Goal: Task Accomplishment & Management: Manage account settings

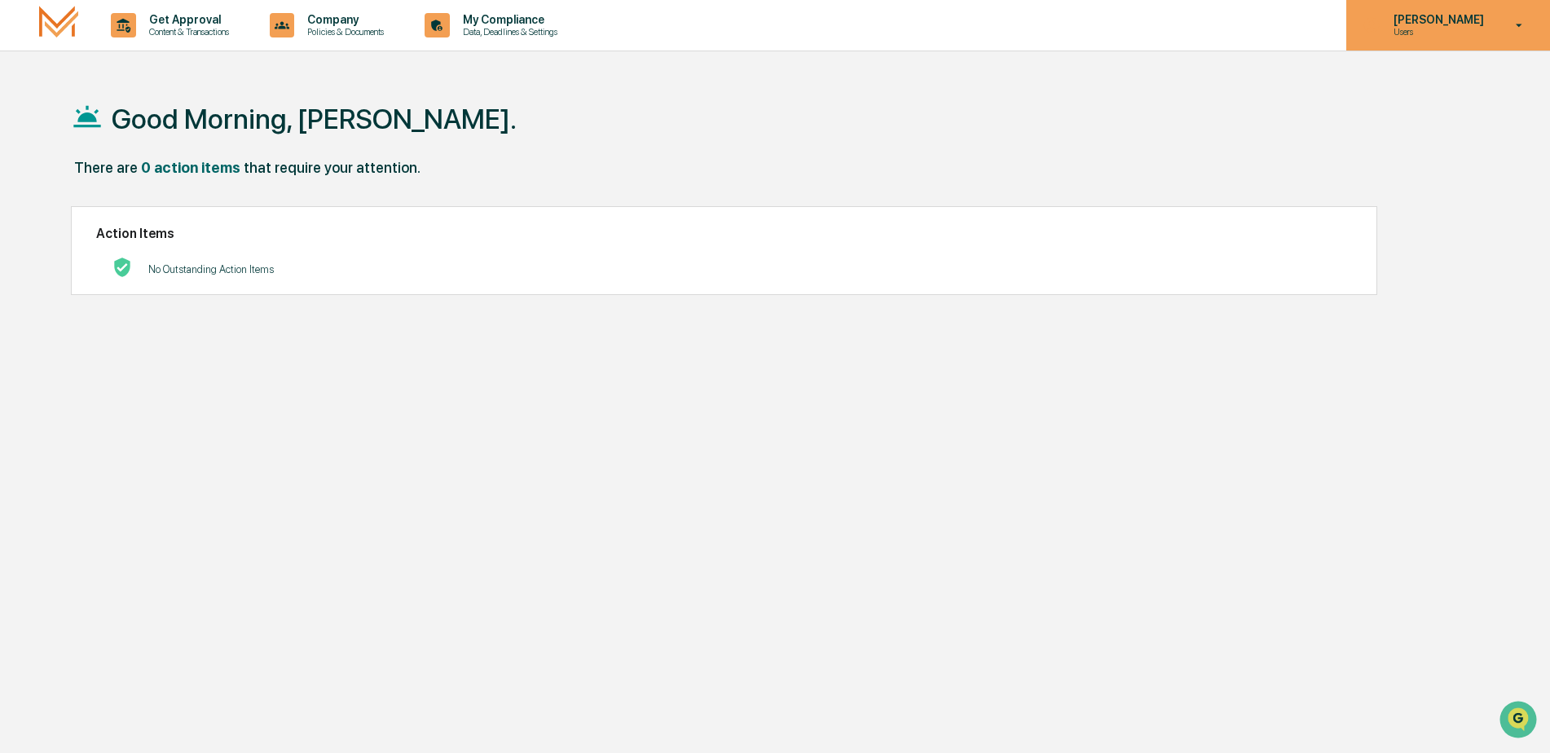
click at [1523, 24] on icon at bounding box center [1519, 25] width 29 height 15
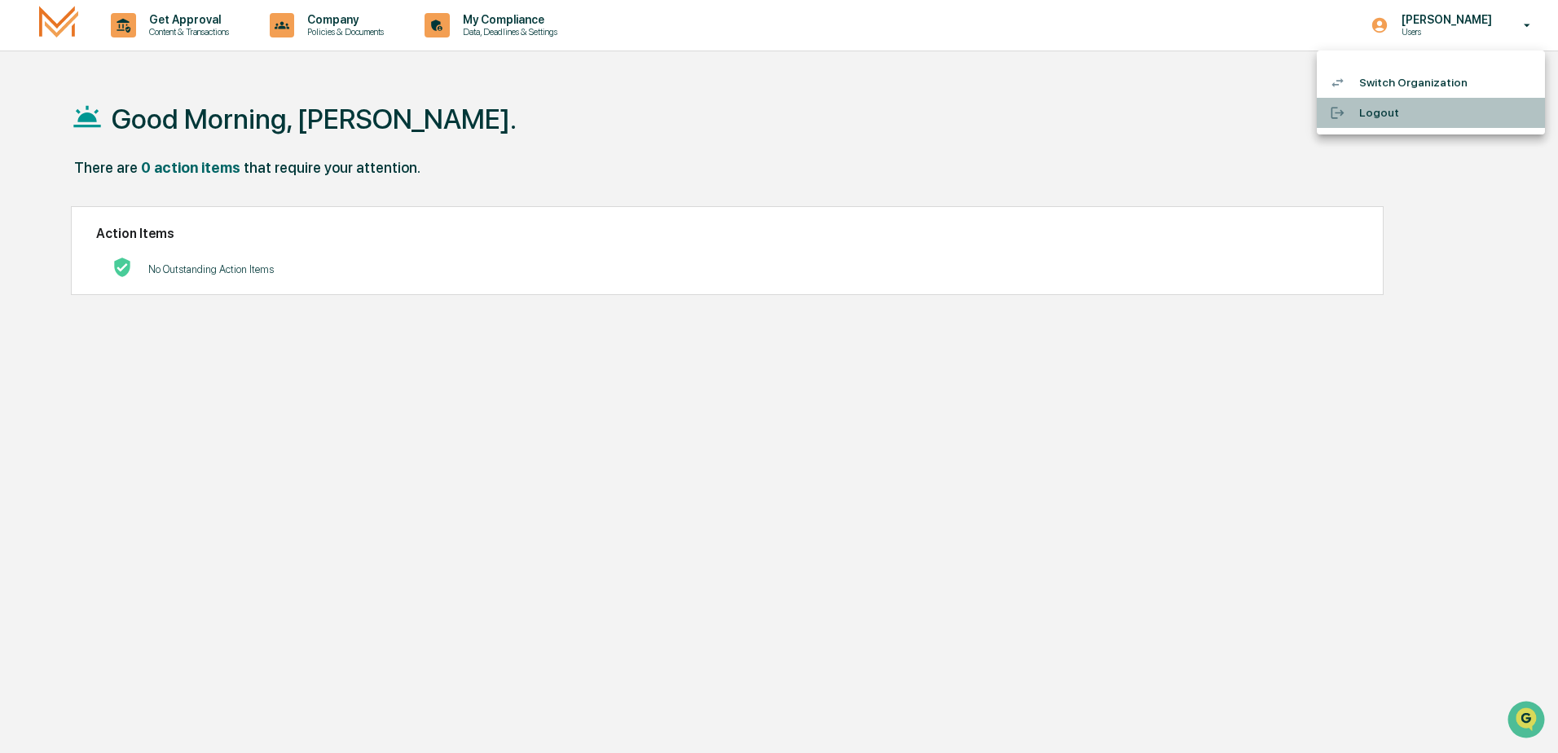
click at [1372, 113] on li "Logout" at bounding box center [1431, 113] width 228 height 30
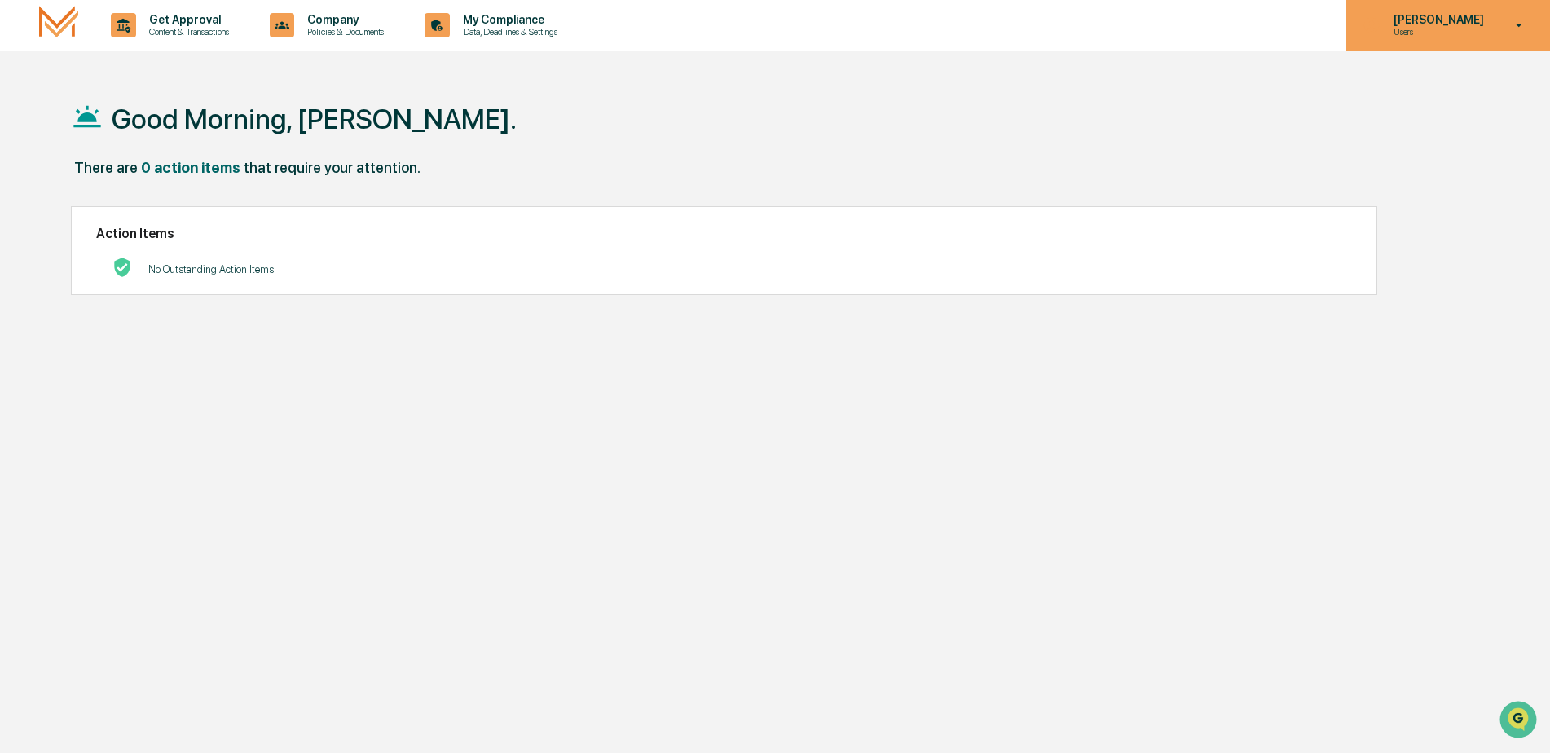
click at [1517, 31] on icon at bounding box center [1519, 25] width 29 height 15
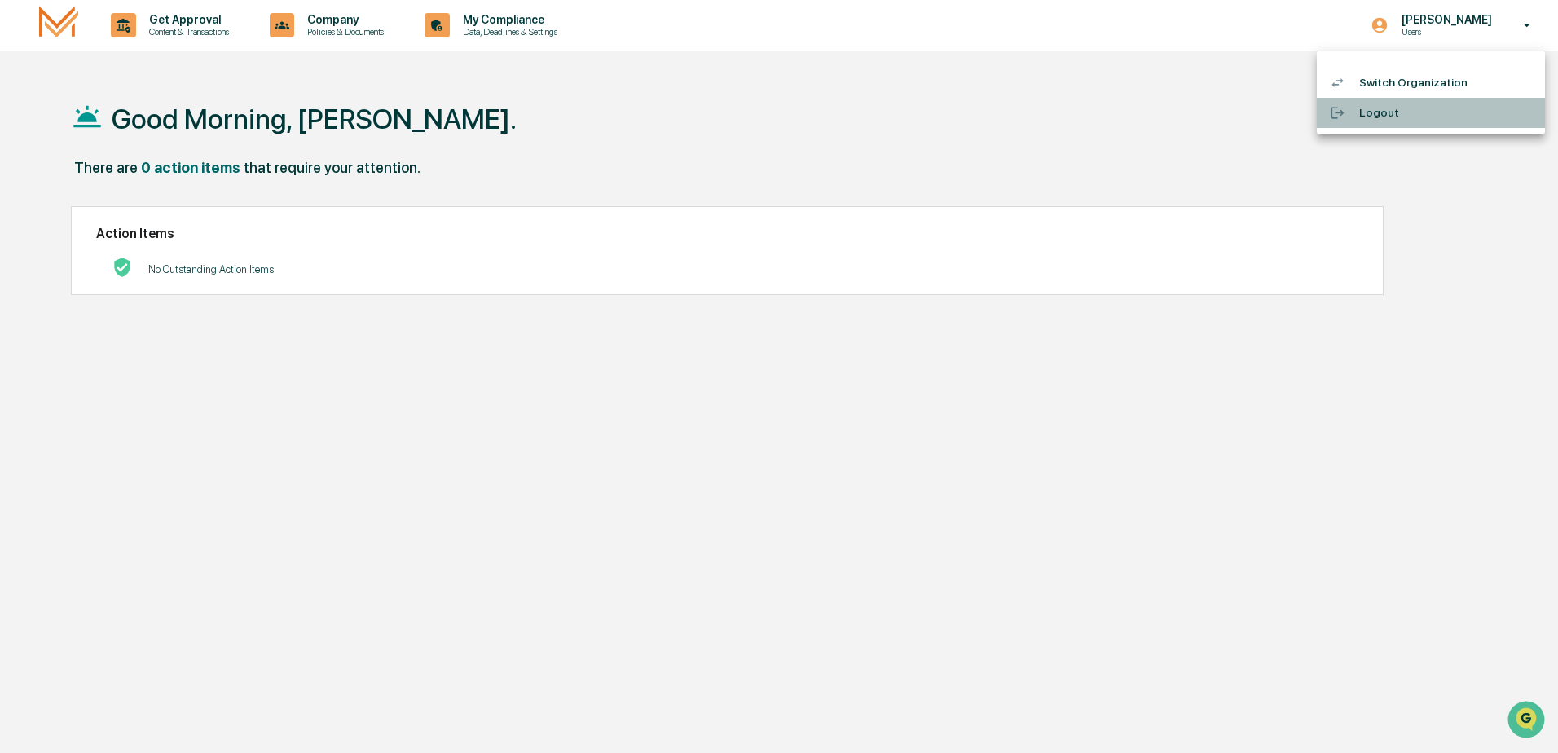
click at [1375, 118] on li "Logout" at bounding box center [1431, 113] width 228 height 30
